Goal: Task Accomplishment & Management: Manage account settings

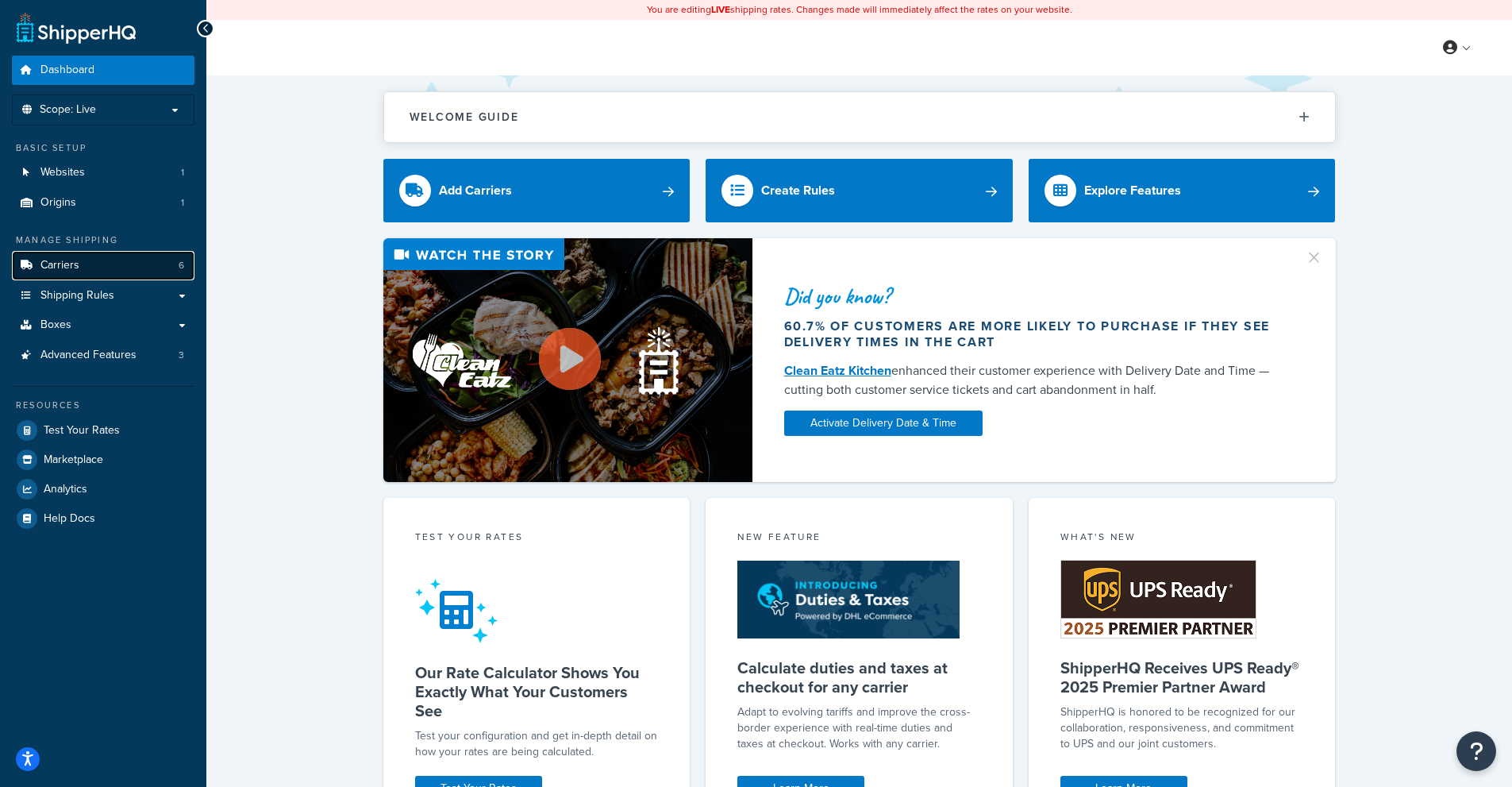
click at [73, 268] on span "Carriers" at bounding box center [60, 265] width 39 height 13
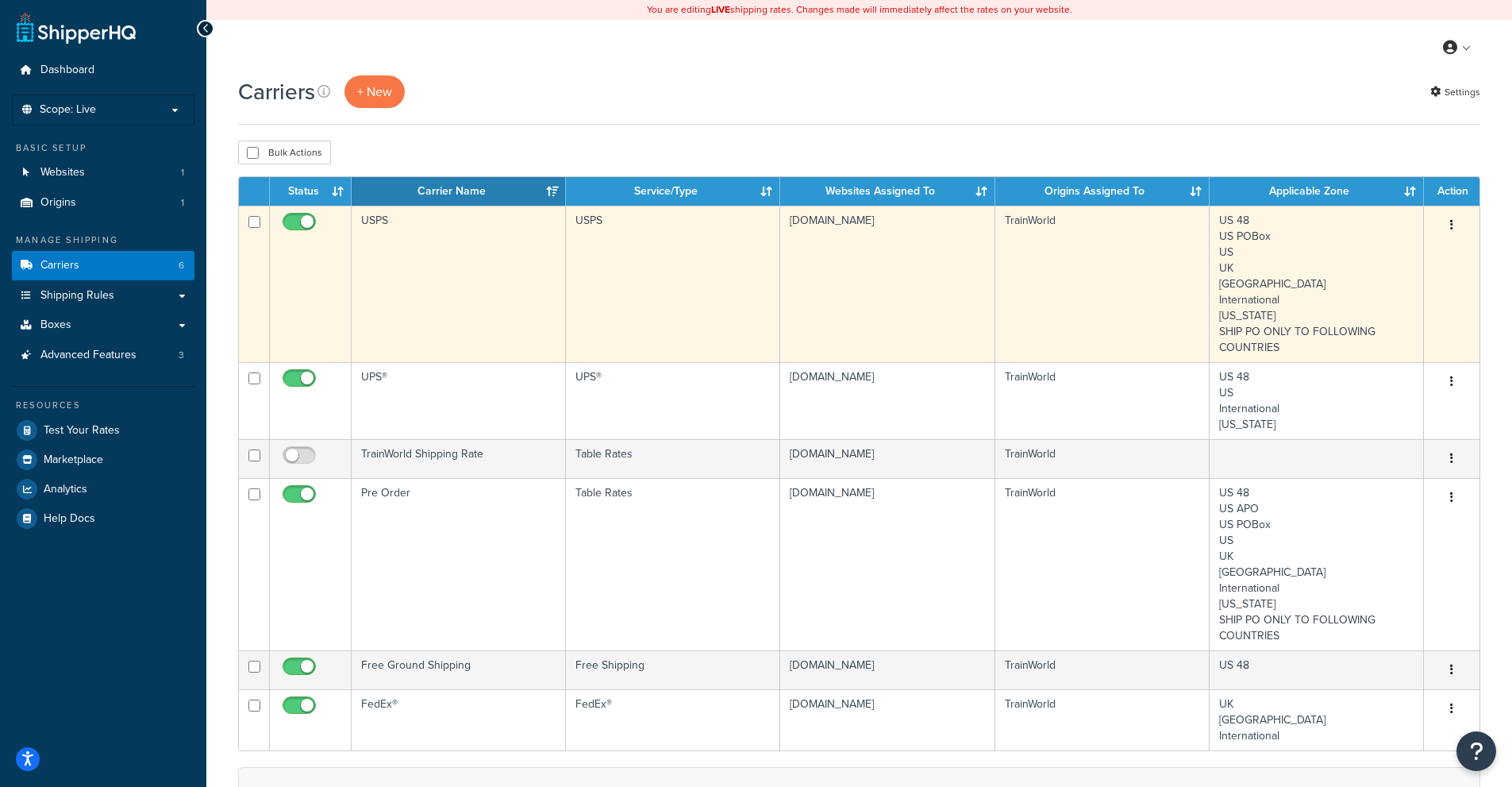
click at [1453, 221] on button "button" at bounding box center [1451, 225] width 23 height 25
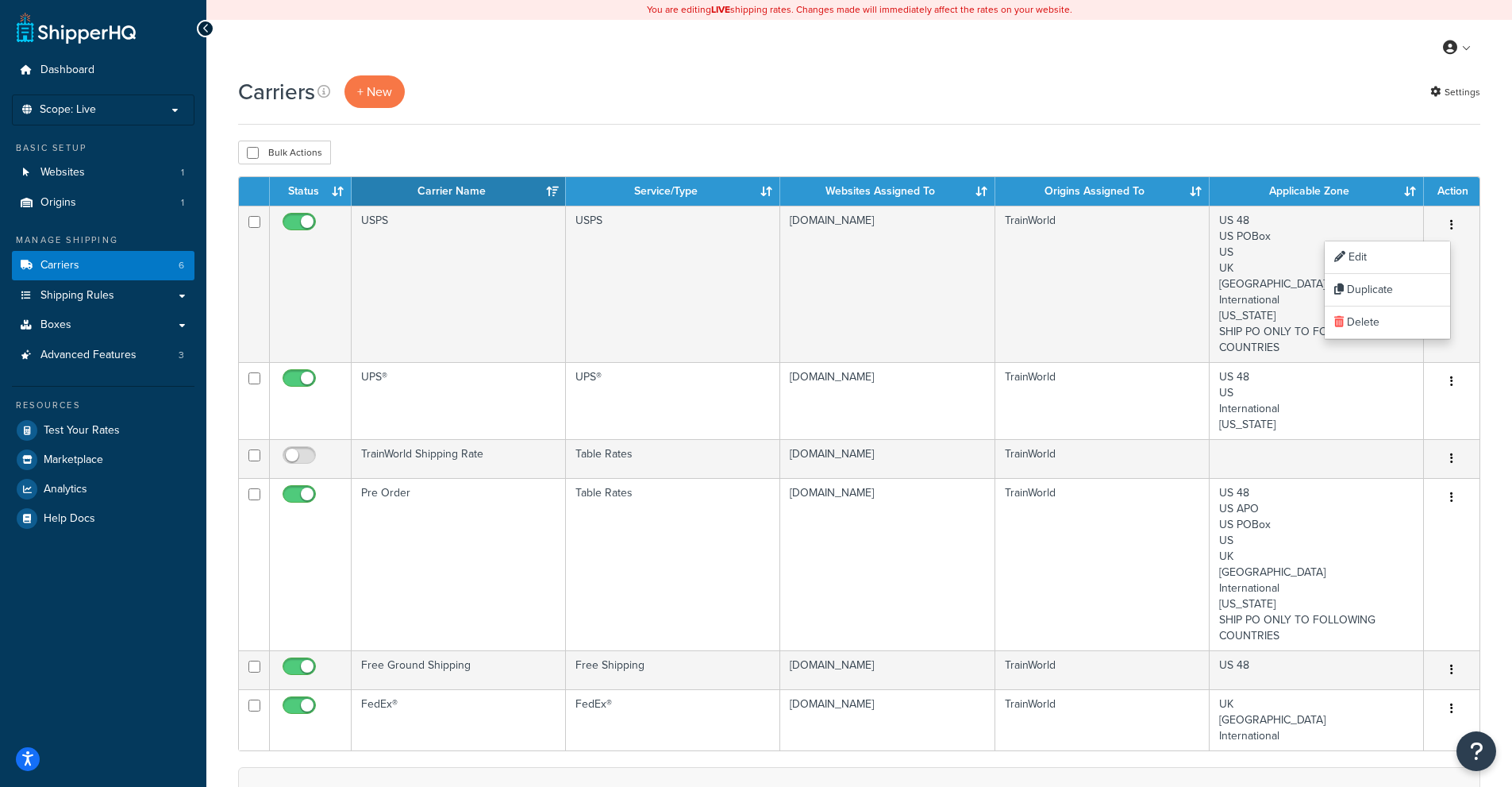
click at [1175, 124] on div "Carriers + New Settings" at bounding box center [859, 99] width 1242 height 49
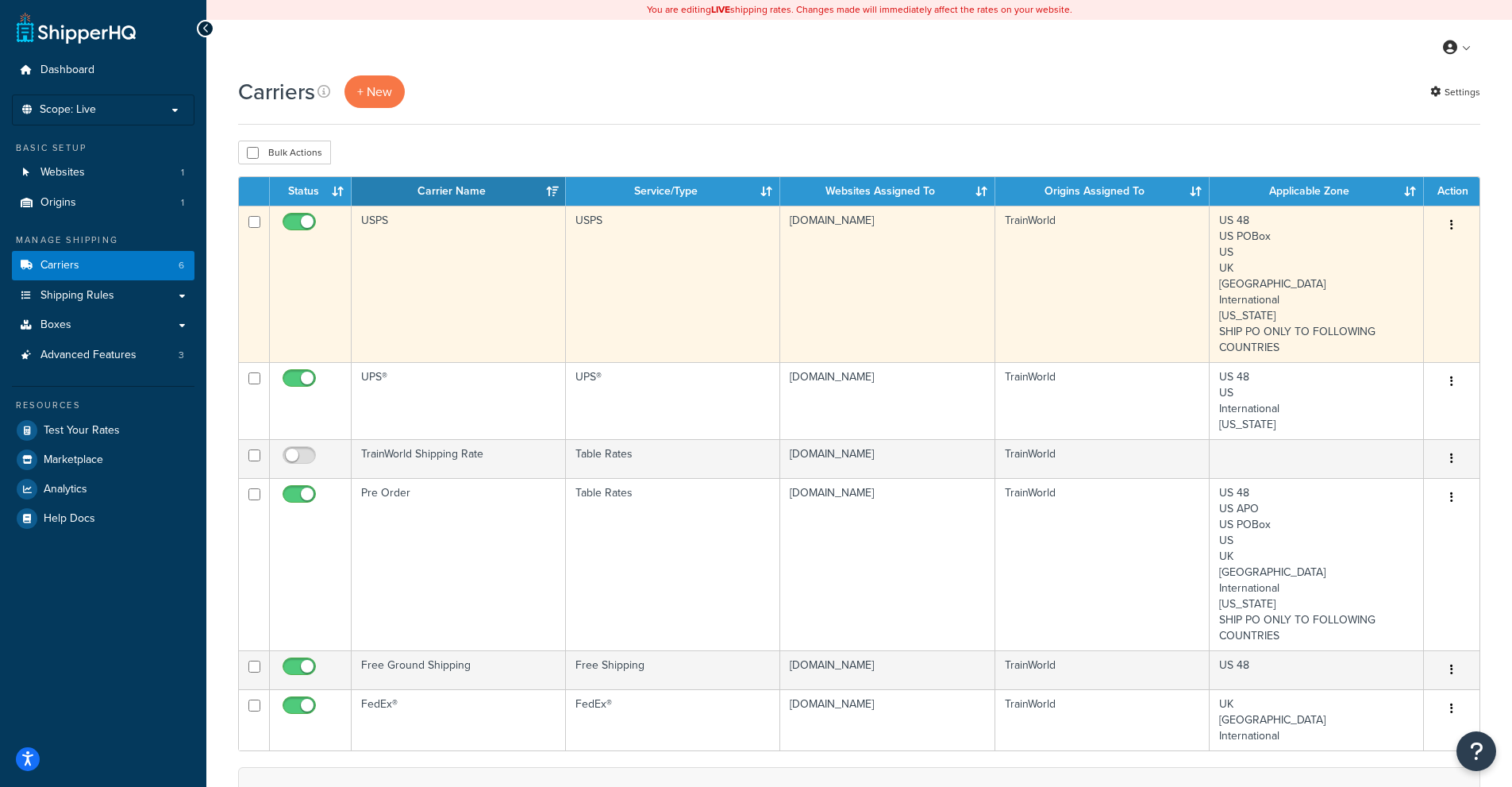
click at [1454, 232] on button "button" at bounding box center [1451, 225] width 23 height 25
click at [1410, 258] on link "Edit" at bounding box center [1387, 257] width 125 height 33
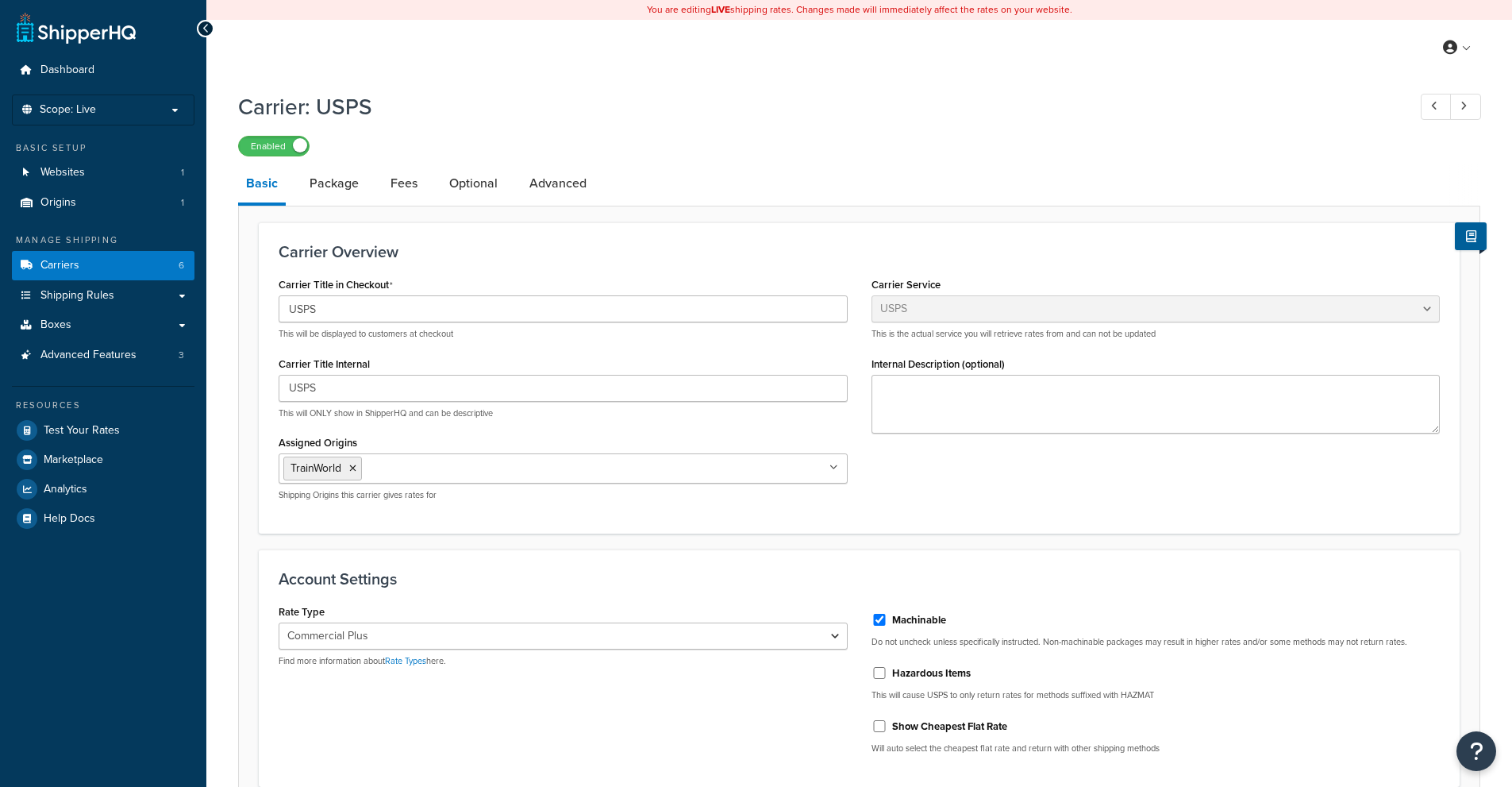
select select "usps"
select select "PLUS"
click at [68, 284] on link "Shipping Rules" at bounding box center [103, 295] width 183 height 29
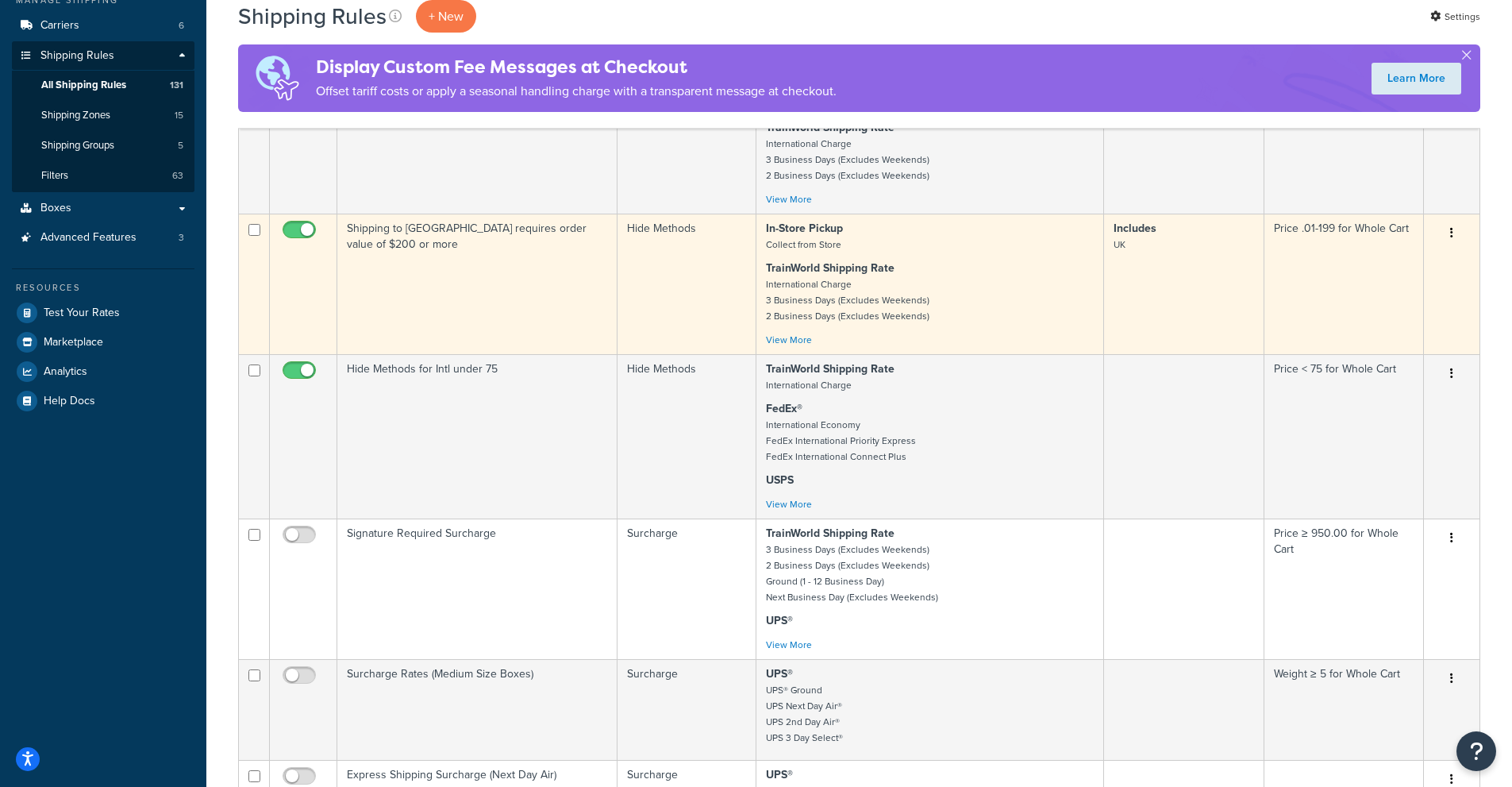
scroll to position [943, 0]
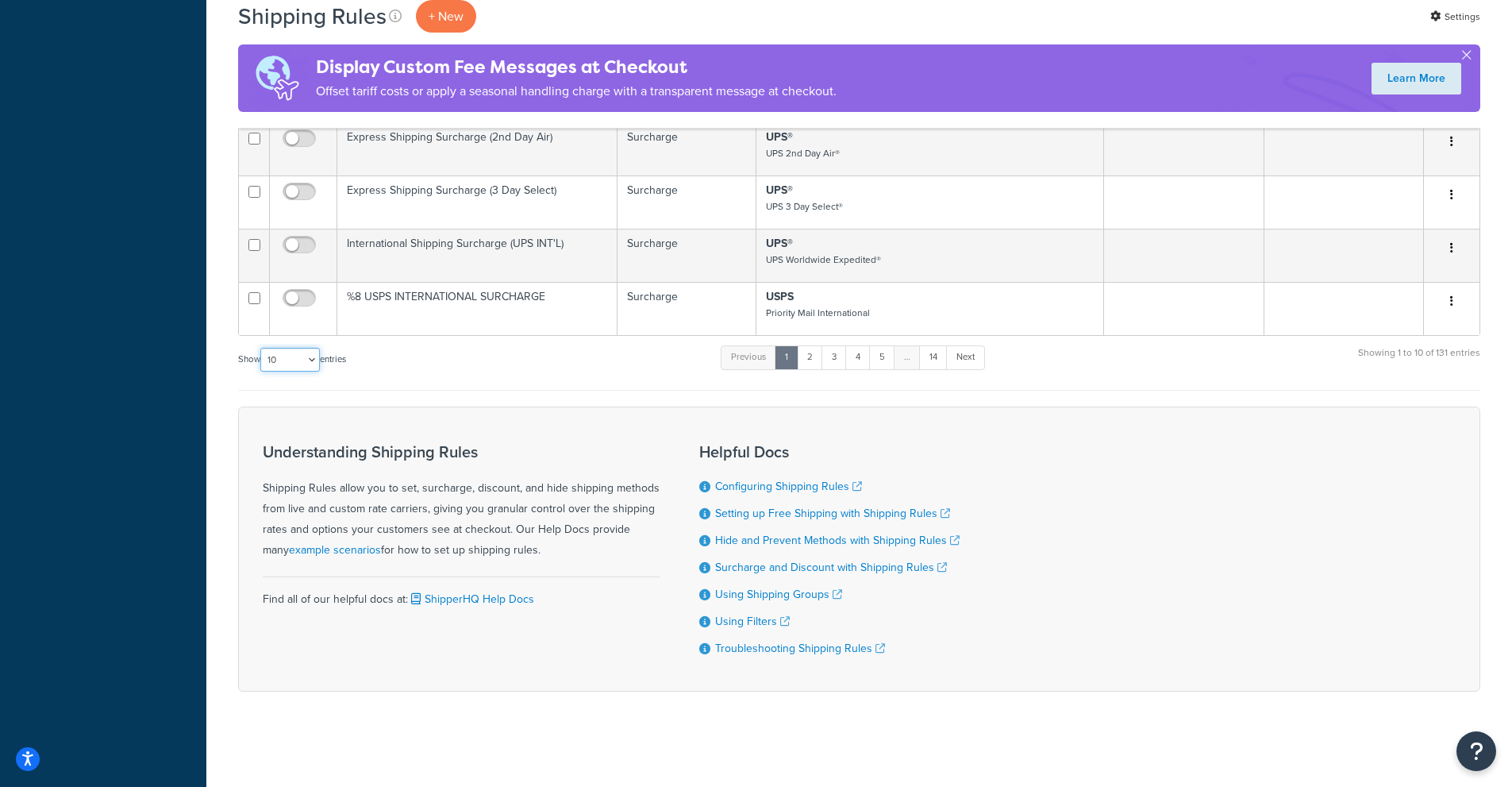
click at [316, 360] on select "10 15 25 50 100 1000" at bounding box center [290, 360] width 59 height 24
select select "1000"
click at [262, 348] on select "10 15 25 50 100 1000" at bounding box center [290, 360] width 59 height 24
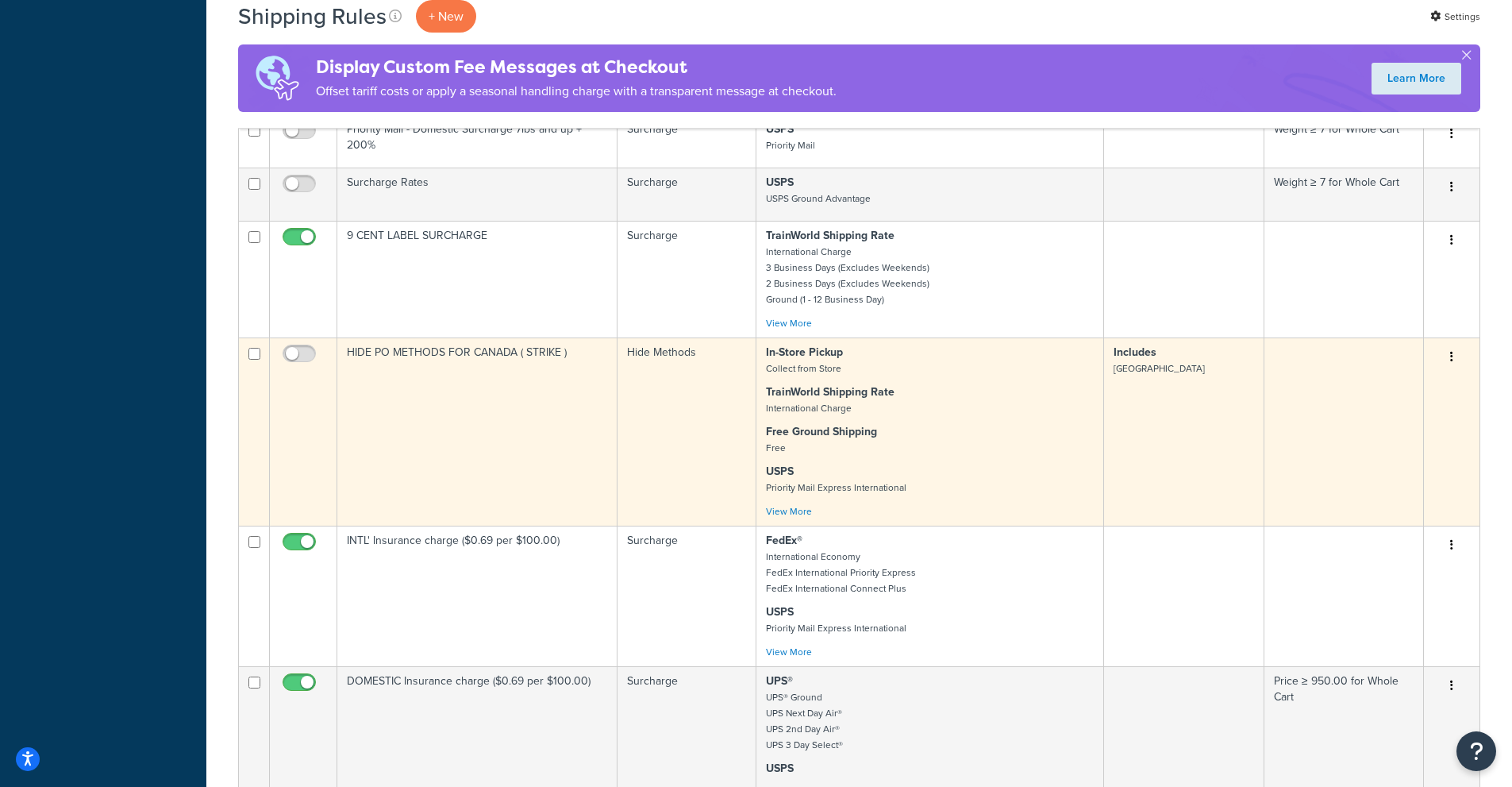
scroll to position [11182, 0]
click at [790, 517] on link "View More" at bounding box center [789, 510] width 46 height 14
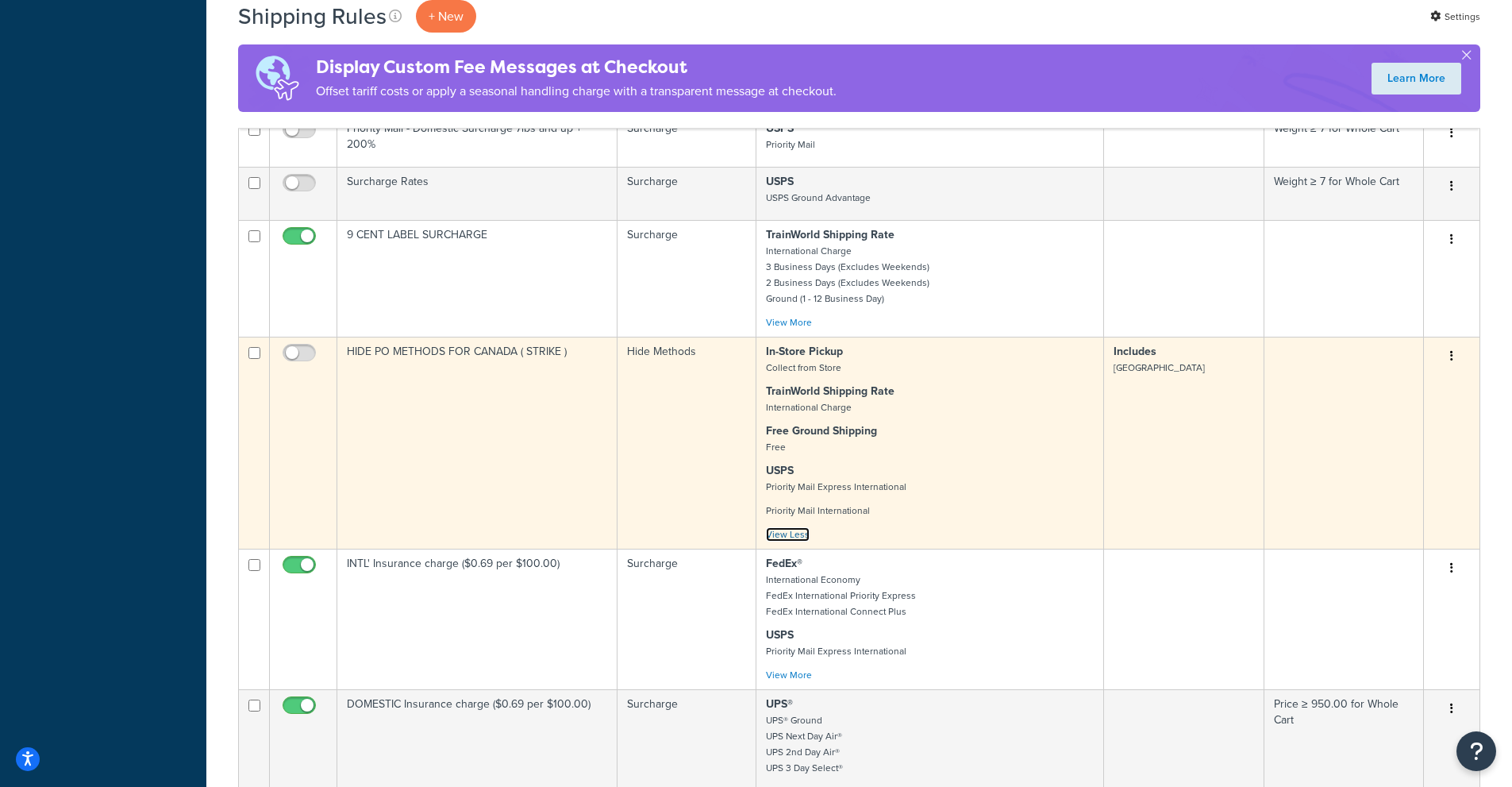
click at [790, 542] on link "View Less" at bounding box center [788, 534] width 43 height 14
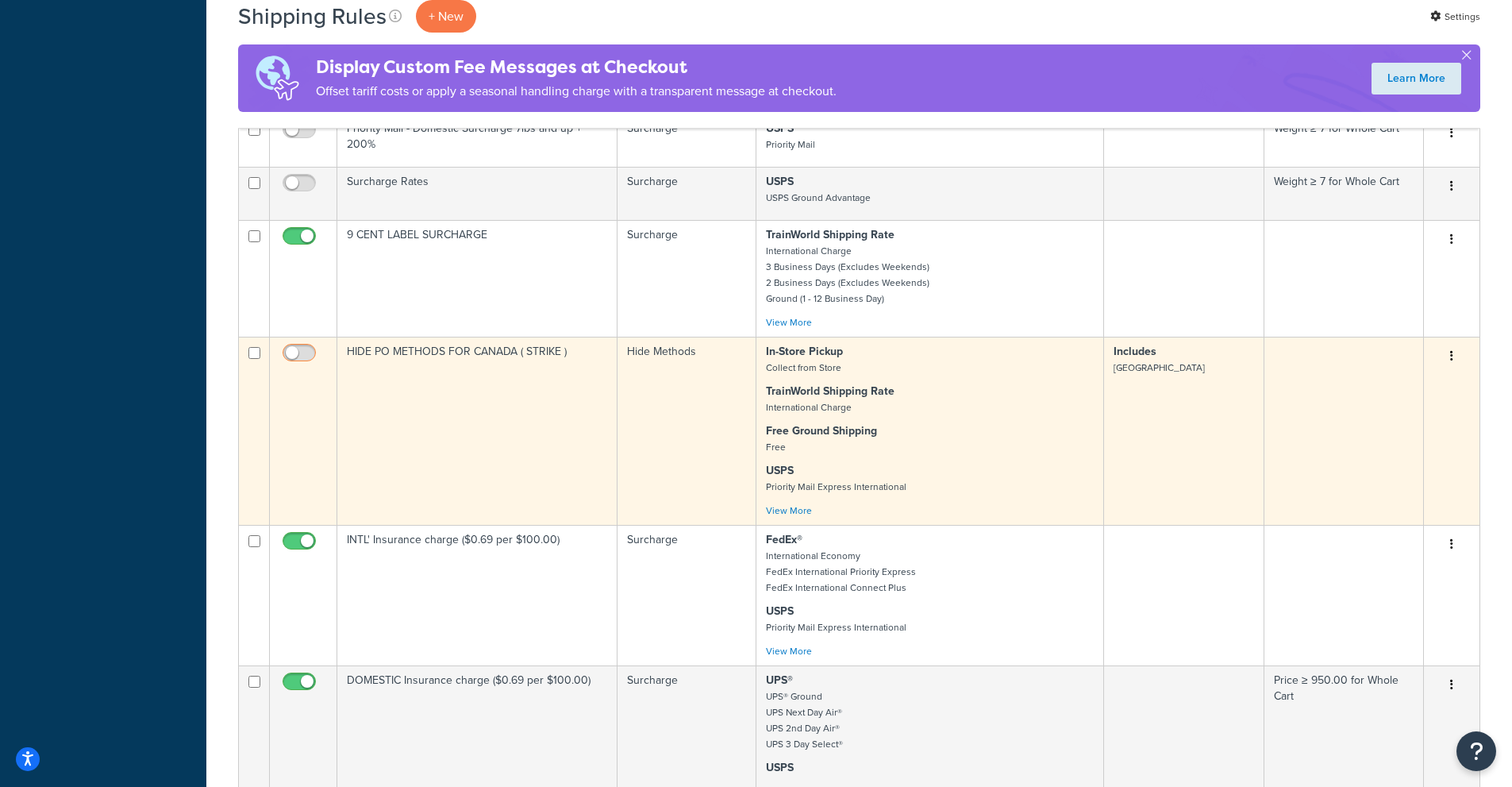
click at [290, 366] on input "checkbox" at bounding box center [301, 357] width 43 height 20
checkbox input "true"
click at [801, 517] on link "View More" at bounding box center [789, 510] width 46 height 14
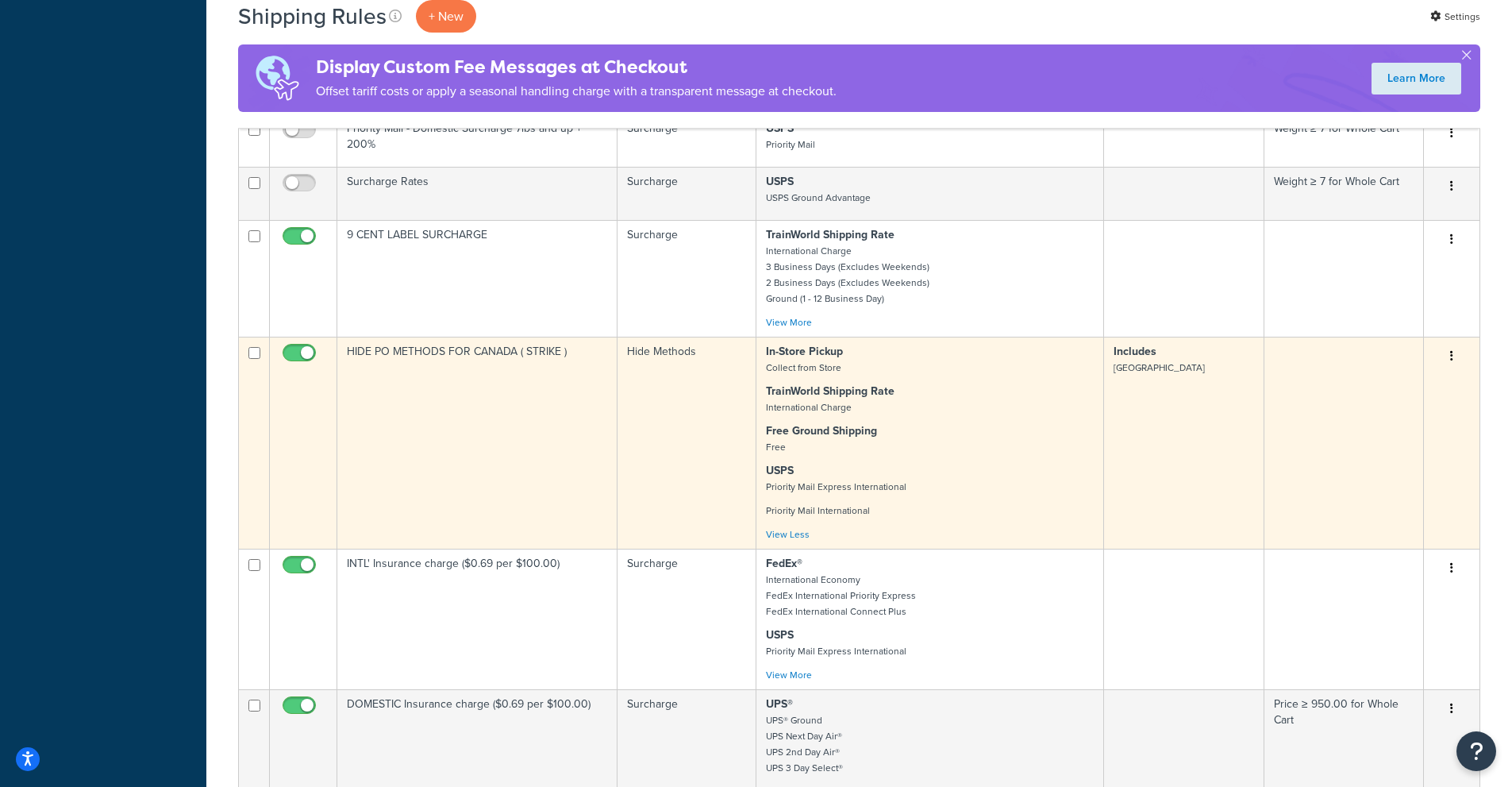
click at [1450, 361] on icon "button" at bounding box center [1452, 355] width 3 height 11
click at [1429, 402] on link "Edit" at bounding box center [1399, 386] width 125 height 33
